Goal: Find specific page/section: Find specific page/section

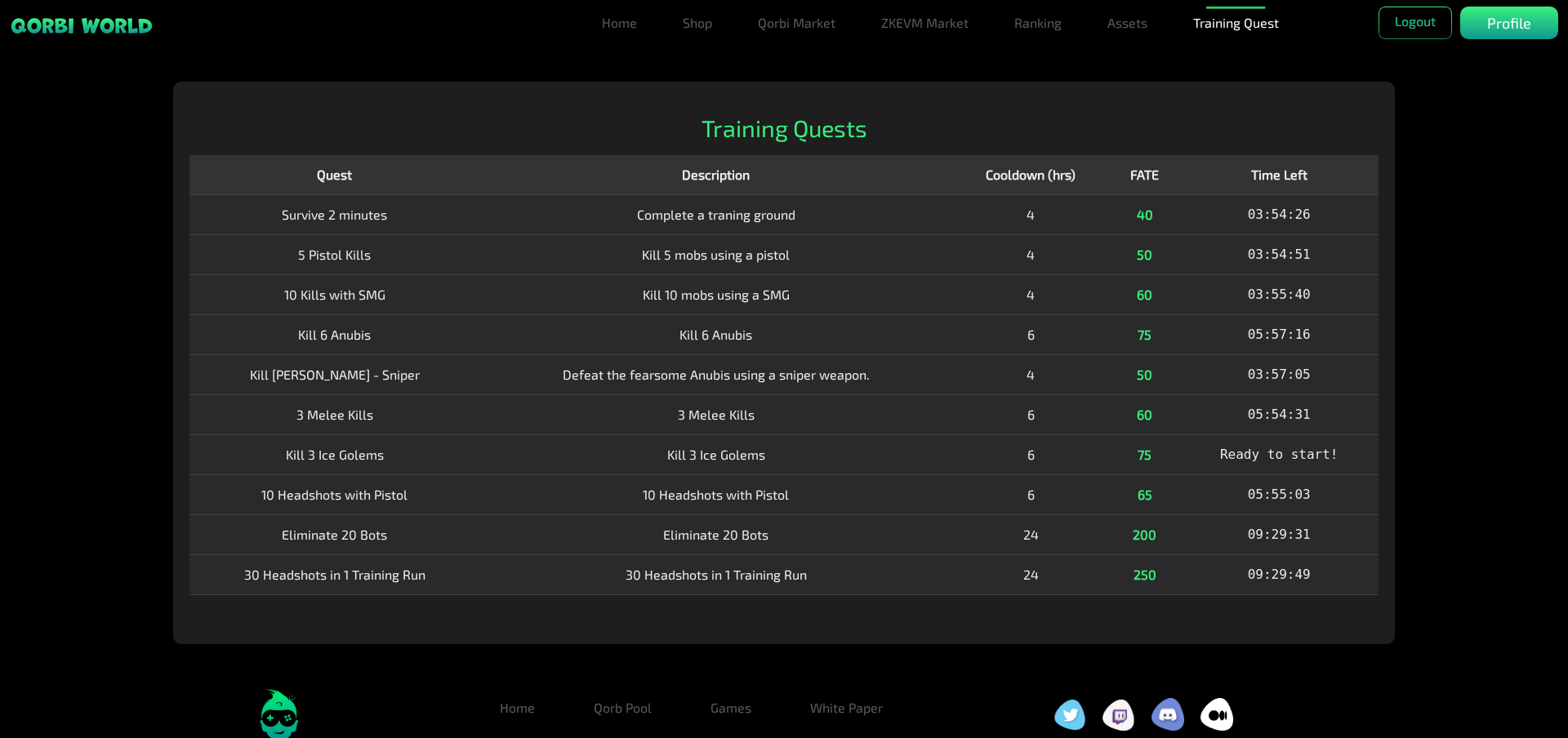
click at [1441, 601] on div "Home Shop Qorbi Market ZKEVM Market Ranking Assets Assets Bundles Forge Burn Eg…" at bounding box center [784, 438] width 1568 height 712
